Goal: Task Accomplishment & Management: Manage account settings

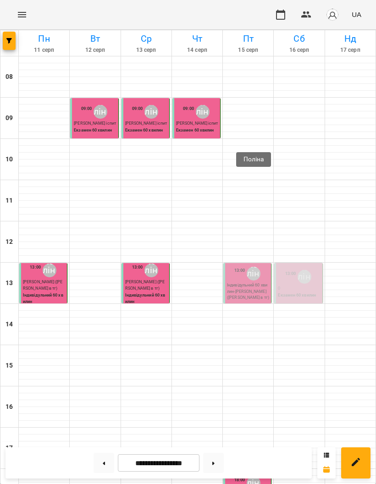
scroll to position [135, 0]
click at [252, 267] on div "Поліна" at bounding box center [254, 274] width 14 height 14
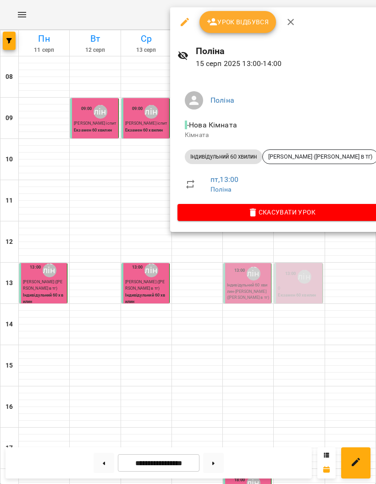
click at [245, 26] on span "Урок відбувся" at bounding box center [238, 21] width 62 height 11
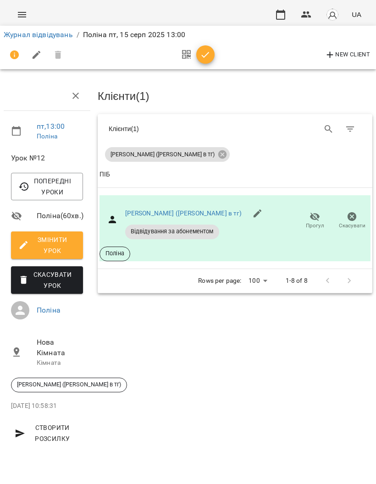
click at [206, 59] on icon "button" at bounding box center [205, 54] width 11 height 11
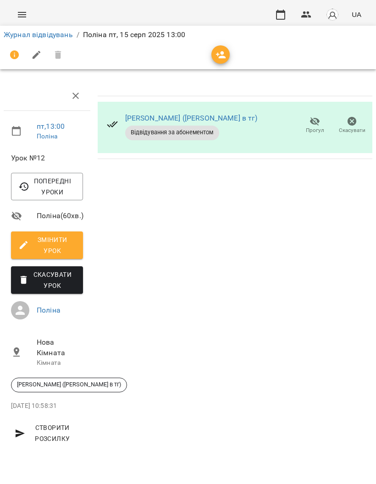
click at [46, 35] on link "Журнал відвідувань" at bounding box center [38, 34] width 69 height 9
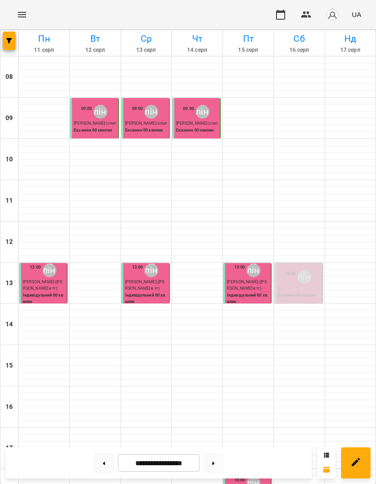
scroll to position [192, 0]
click at [108, 457] on button at bounding box center [103, 463] width 21 height 20
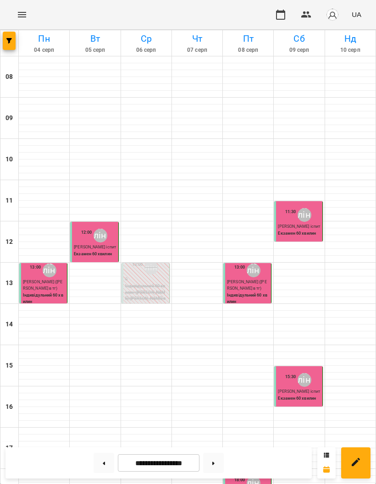
scroll to position [209, 0]
click at [102, 465] on button at bounding box center [103, 463] width 21 height 20
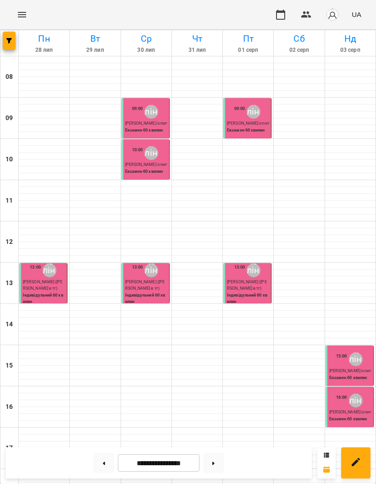
scroll to position [169, 0]
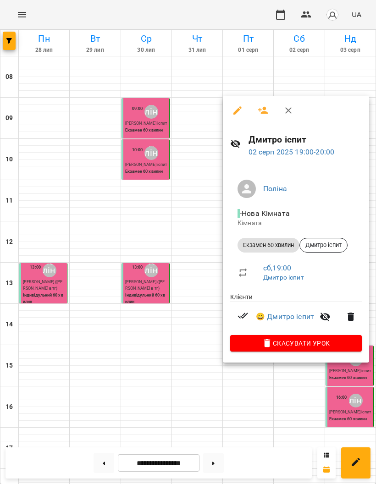
click at [168, 237] on div at bounding box center [188, 242] width 376 height 484
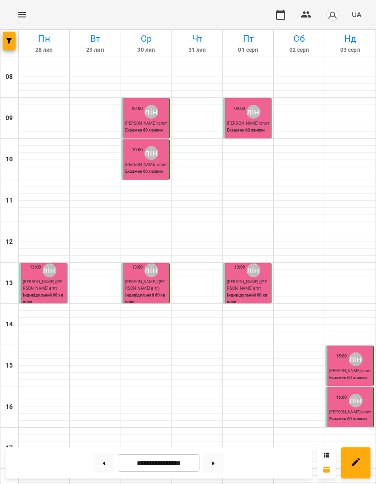
click at [217, 460] on button at bounding box center [213, 463] width 21 height 20
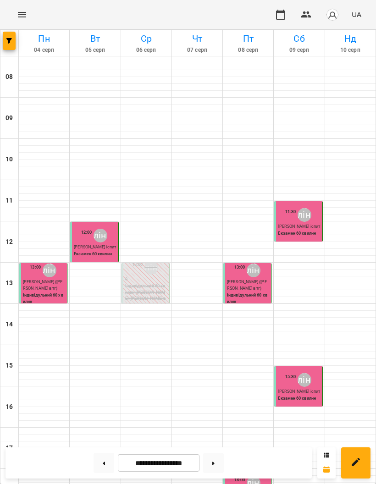
click at [210, 461] on button at bounding box center [213, 463] width 21 height 20
type input "**********"
